Goal: Navigation & Orientation: Find specific page/section

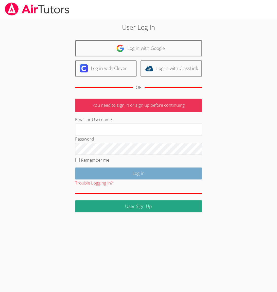
type input "collierhilary@yahoo.com"
click at [134, 167] on input "Log in" at bounding box center [138, 173] width 127 height 12
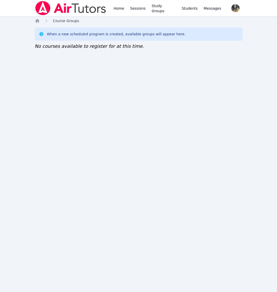
click at [62, 23] on span "Course Groups" at bounding box center [66, 21] width 26 height 4
click at [34, 19] on div "Home Sessions Study Groups Students Messages Open user menu [PERSON_NAME] Open …" at bounding box center [138, 146] width 277 height 292
click at [35, 21] on icon "Breadcrumb" at bounding box center [37, 20] width 5 height 5
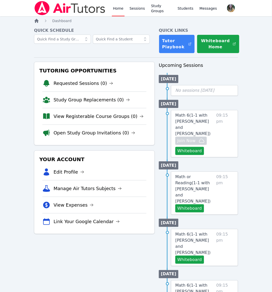
click at [37, 20] on icon "Breadcrumb" at bounding box center [37, 21] width 4 height 4
